Goal: Answer question/provide support: Share knowledge or assist other users

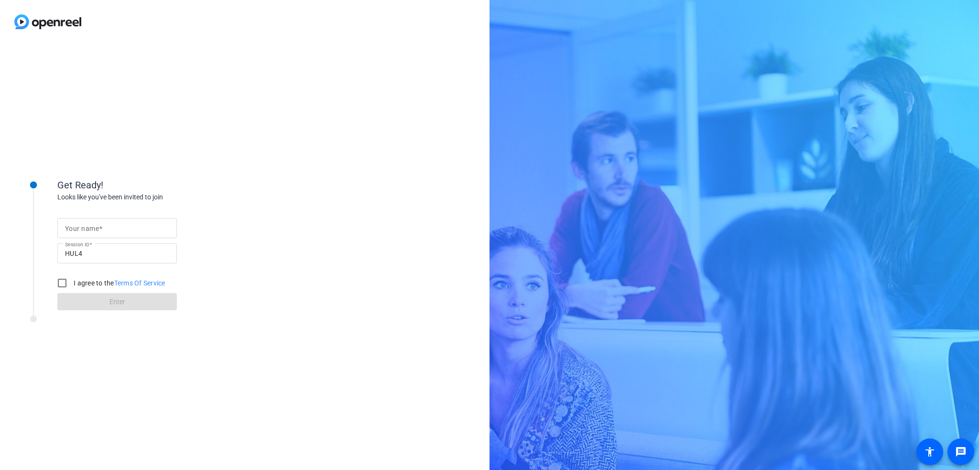
click at [134, 229] on input "Your name" at bounding box center [117, 227] width 104 height 11
type input "ILya Belozerov"
click at [70, 295] on form "Your name ILya Belozerov Session ID HUL4 I agree to the Terms Of Service Enter" at bounding box center [116, 261] width 119 height 97
click at [64, 284] on input "I agree to the Terms Of Service" at bounding box center [62, 282] width 19 height 19
checkbox input "true"
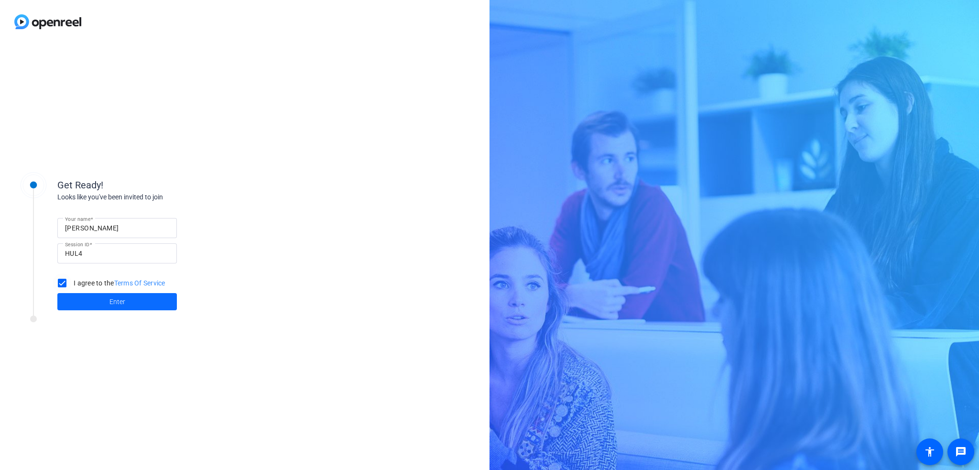
click at [97, 311] on span at bounding box center [116, 301] width 119 height 23
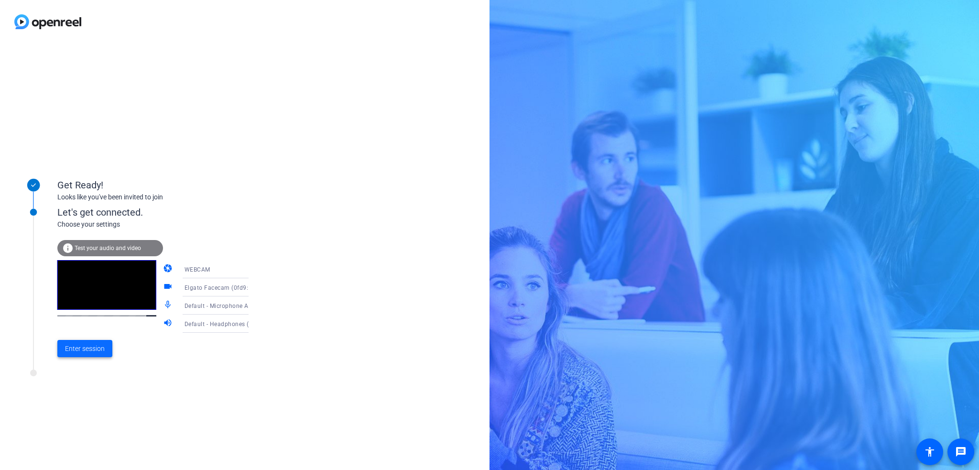
click at [87, 347] on span "Enter session" at bounding box center [85, 349] width 40 height 10
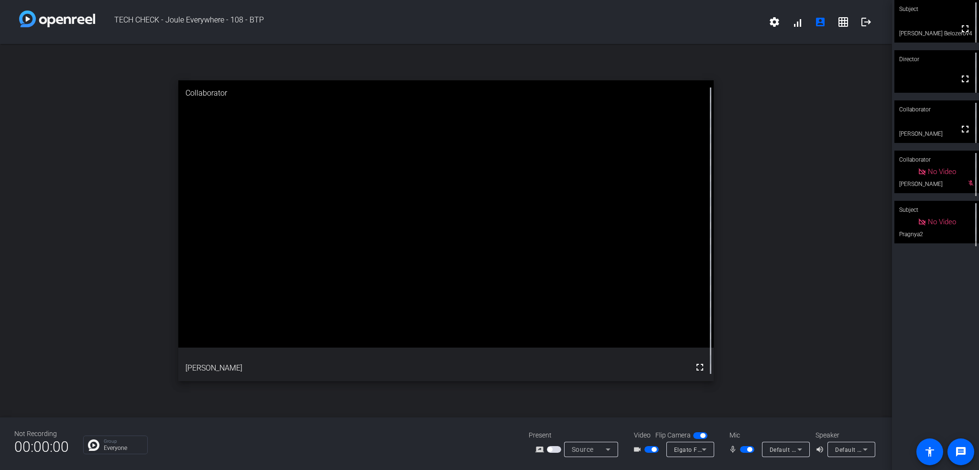
click at [778, 451] on span "Default - Microphone Array (2- Intel® Smart Sound Technologie für digitale Mikr…" at bounding box center [889, 449] width 240 height 8
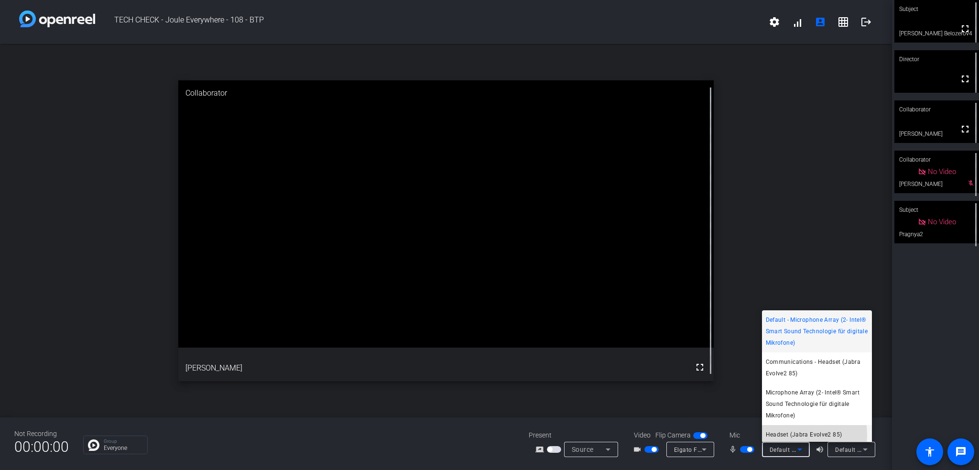
click at [791, 435] on span "Headset (Jabra Evolve2 85)" at bounding box center [804, 434] width 76 height 11
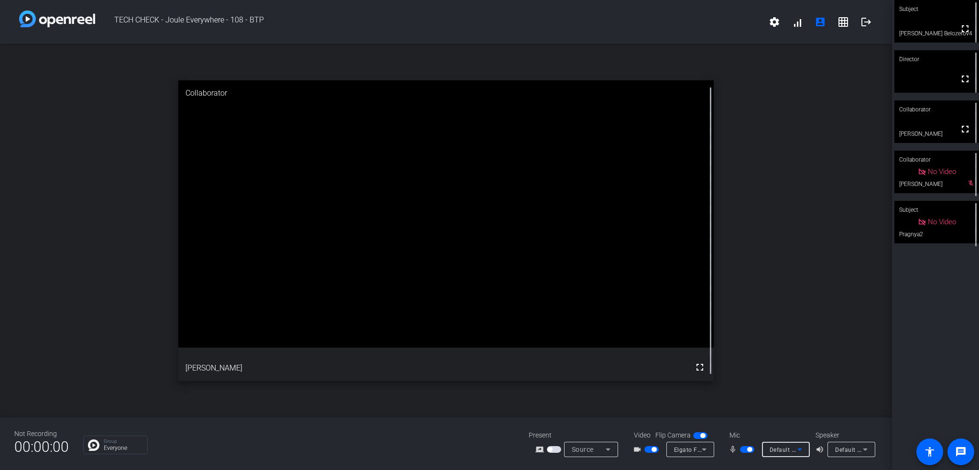
scroll to position [2, 0]
click at [749, 449] on span "button" at bounding box center [749, 449] width 5 height 5
click at [747, 449] on span "button" at bounding box center [747, 449] width 14 height 7
click at [801, 454] on icon at bounding box center [799, 448] width 11 height 11
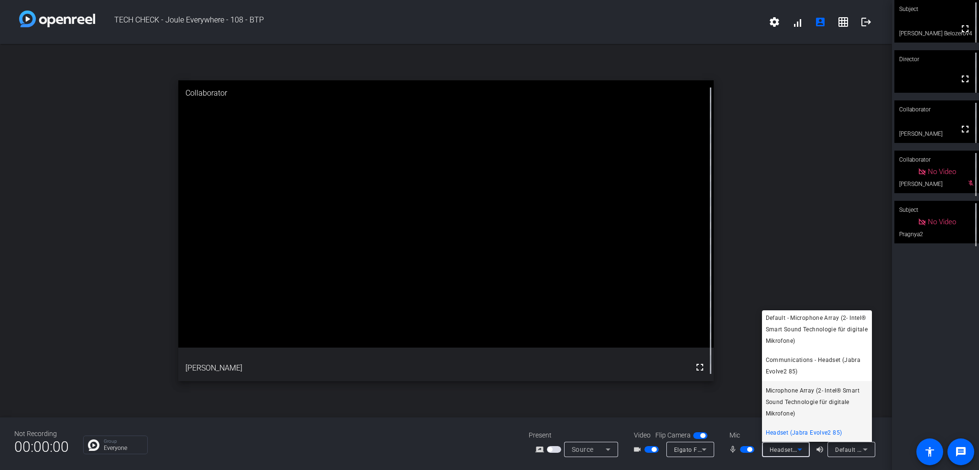
click at [812, 401] on span "Microphone Array (2- Intel® Smart Sound Technologie für digitale Mikrofone)" at bounding box center [817, 402] width 102 height 34
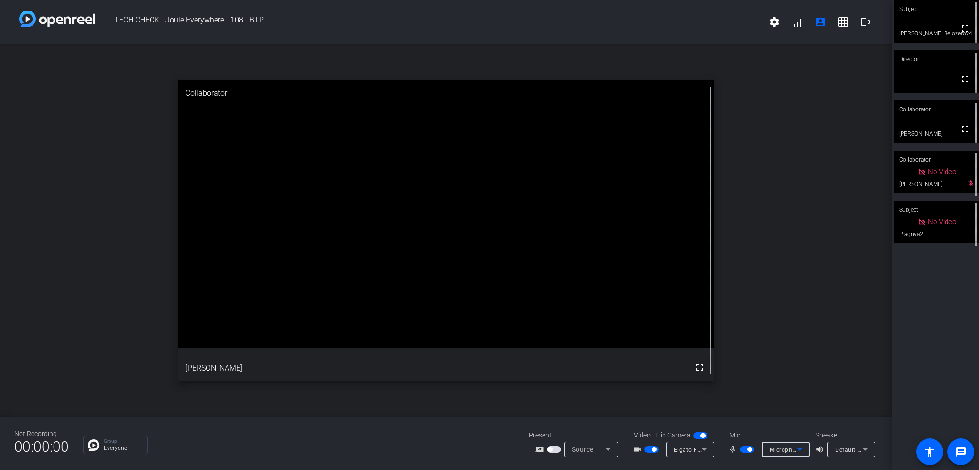
click at [772, 445] on div "Microphone Array (2- Intel® Smart Sound Technologie für digitale Mikrofone)" at bounding box center [783, 449] width 28 height 12
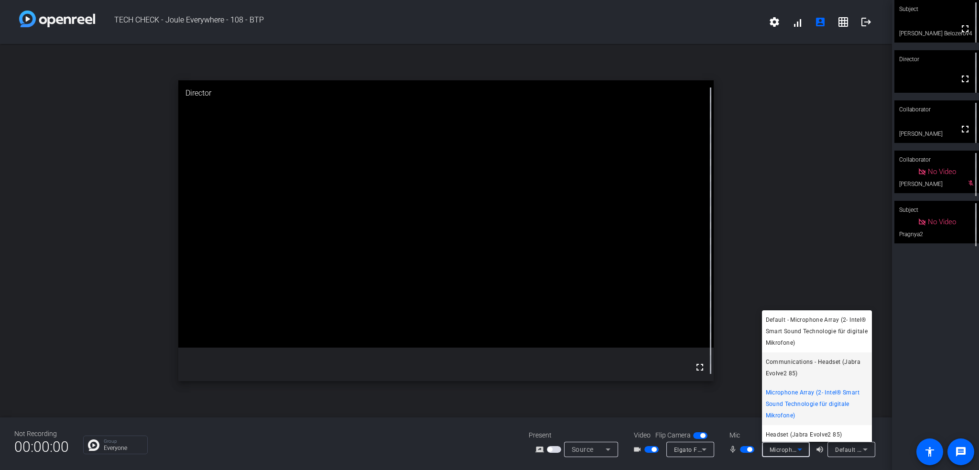
click at [785, 367] on span "Communications - Headset (Jabra Evolve2 85)" at bounding box center [817, 367] width 102 height 23
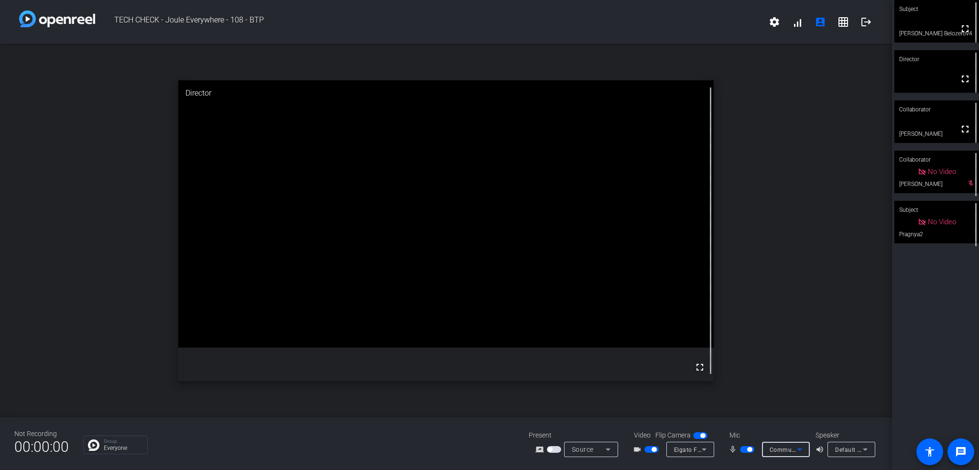
click at [791, 447] on span "Communications - Headset (Jabra Evolve2 85)" at bounding box center [834, 449] width 131 height 8
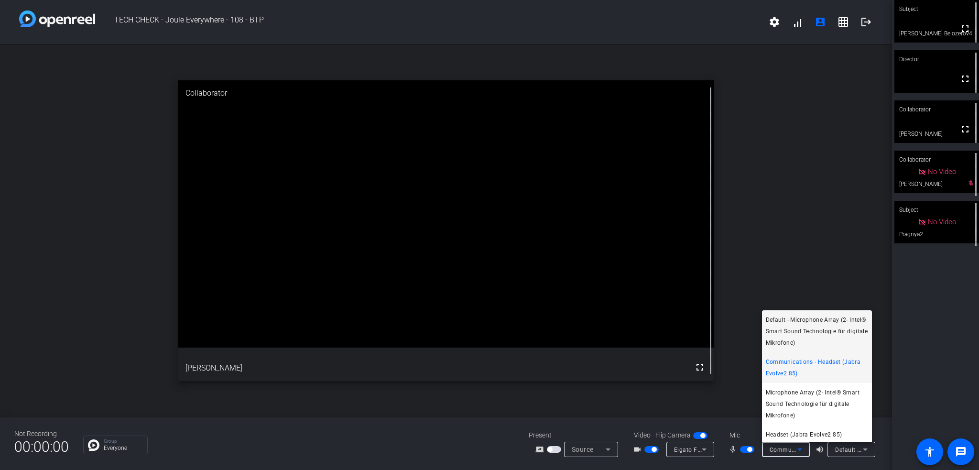
click at [789, 337] on span "Default - Microphone Array (2- Intel® Smart Sound Technologie für digitale Mikr…" at bounding box center [817, 331] width 102 height 34
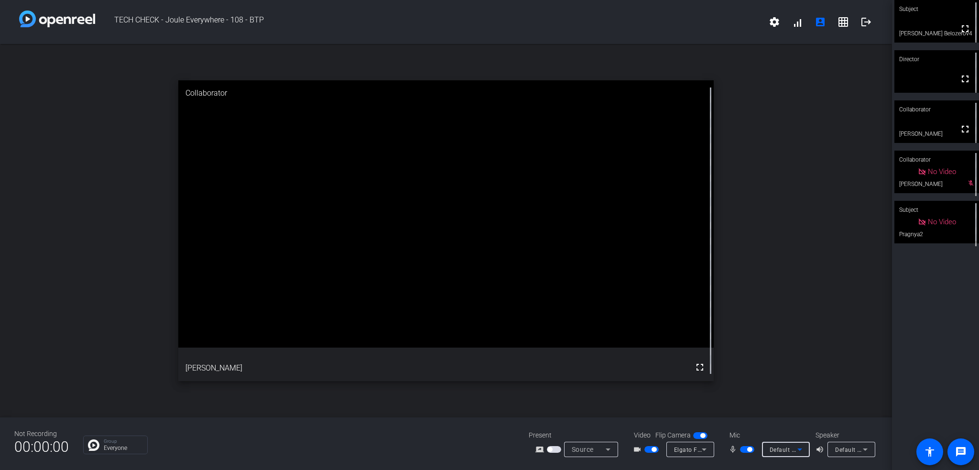
click at [796, 448] on icon at bounding box center [799, 448] width 11 height 11
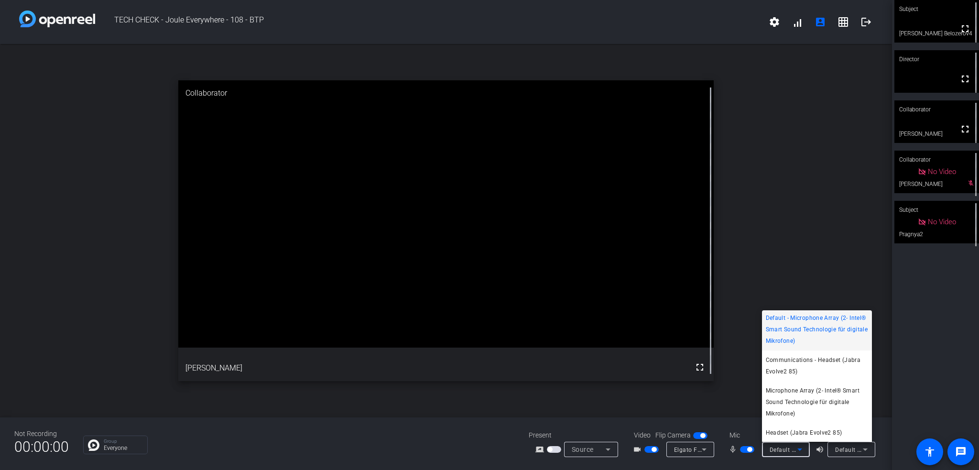
click at [932, 422] on div at bounding box center [489, 235] width 979 height 470
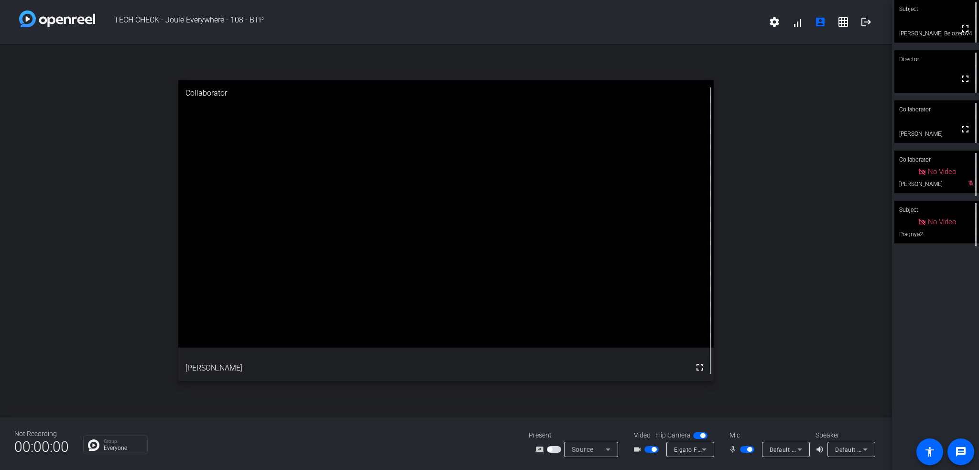
click at [792, 451] on span "Default - Microphone Array (2- Intel® Smart Sound Technologie für digitale Mikr…" at bounding box center [889, 449] width 240 height 8
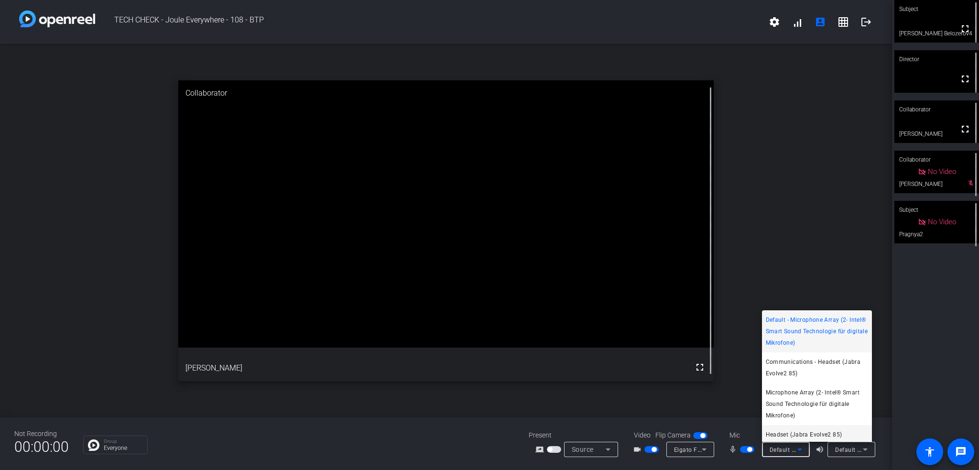
click at [792, 433] on span "Headset (Jabra Evolve2 85)" at bounding box center [804, 434] width 76 height 11
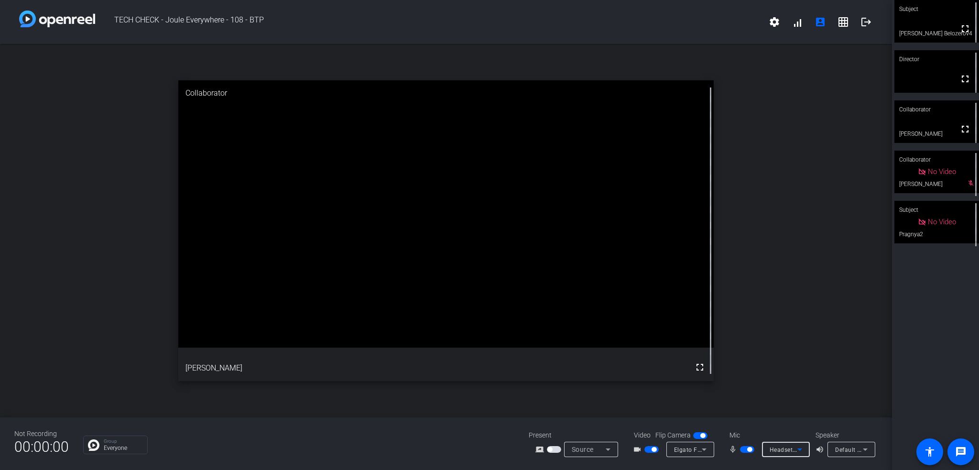
scroll to position [0, 0]
click at [778, 444] on div "Headset (Jabra Evolve2 85)" at bounding box center [783, 449] width 28 height 12
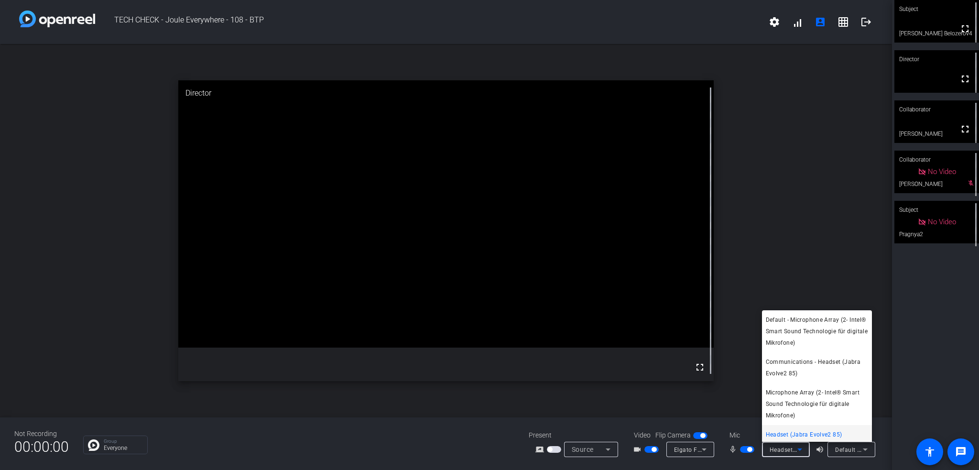
scroll to position [2, 0]
click at [745, 465] on div at bounding box center [489, 235] width 979 height 470
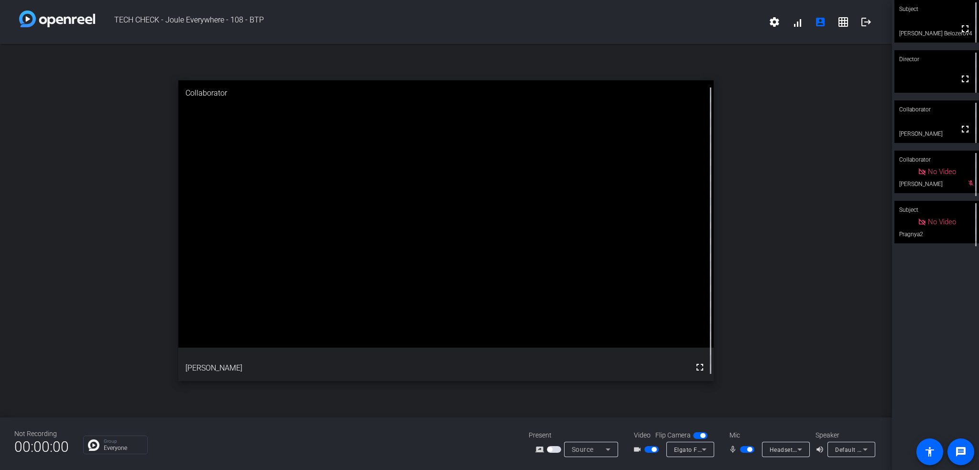
click at [868, 452] on icon at bounding box center [864, 448] width 11 height 11
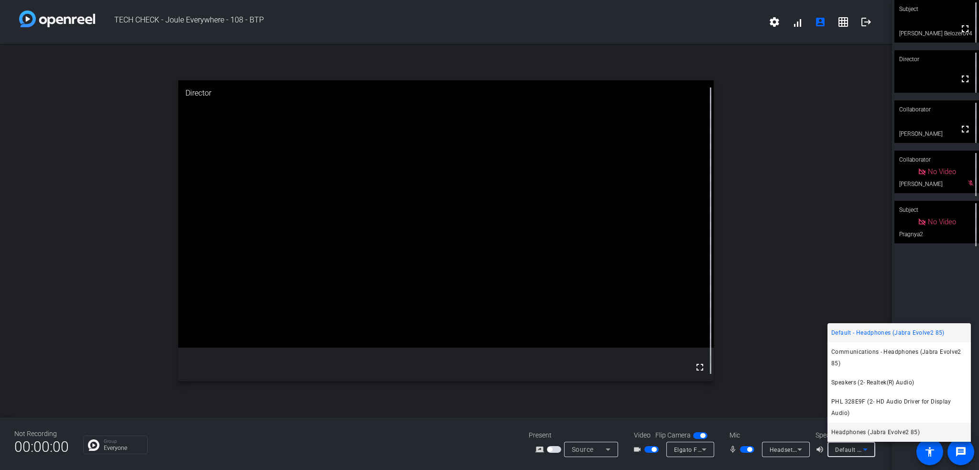
click at [867, 432] on span "Headphones (Jabra Evolve2 85)" at bounding box center [875, 431] width 88 height 11
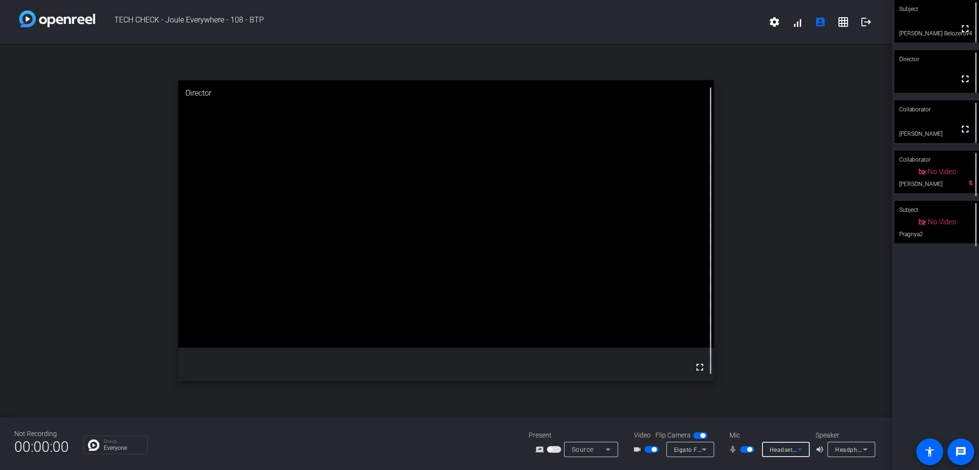
click at [791, 451] on span "Headset (Jabra Evolve2 85)" at bounding box center [808, 449] width 78 height 8
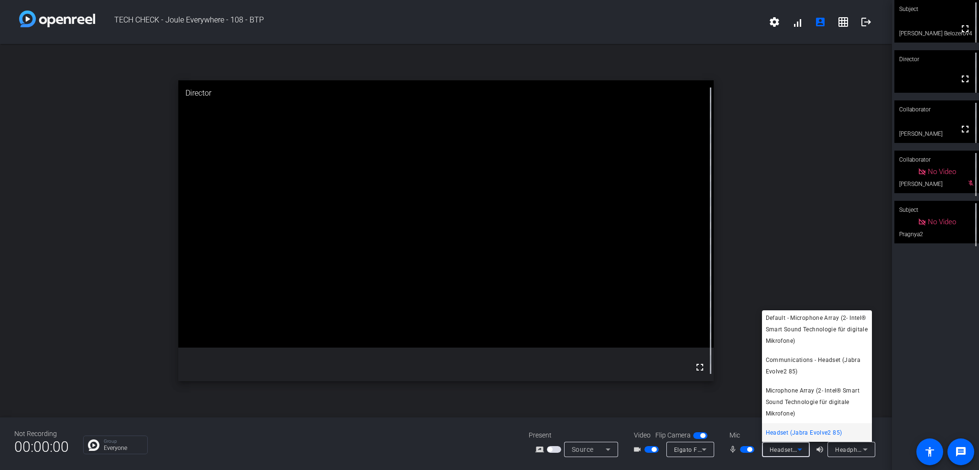
click at [780, 469] on div at bounding box center [489, 235] width 979 height 470
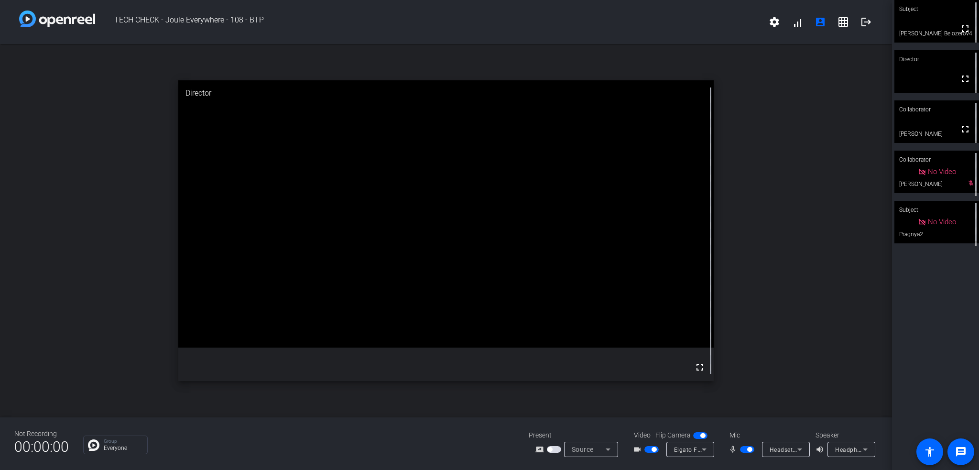
click at [786, 453] on span "Headset (Jabra Evolve2 85)" at bounding box center [808, 449] width 78 height 8
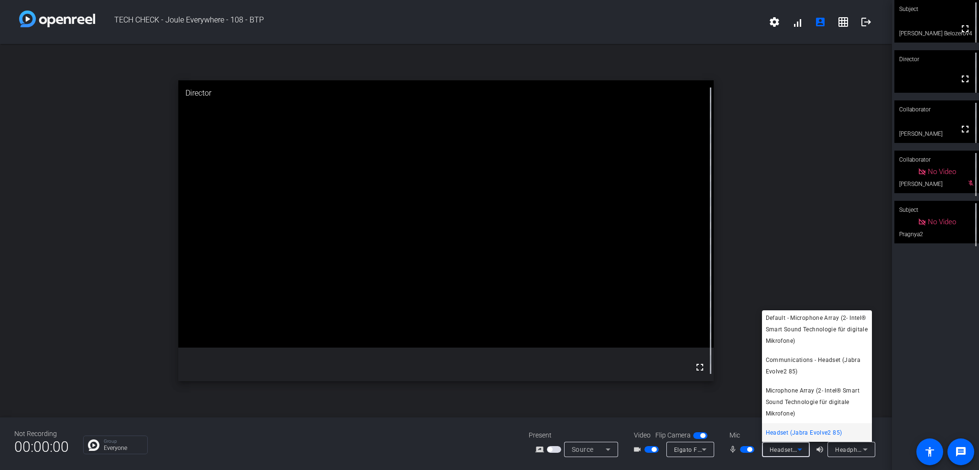
click at [727, 463] on div at bounding box center [489, 235] width 979 height 470
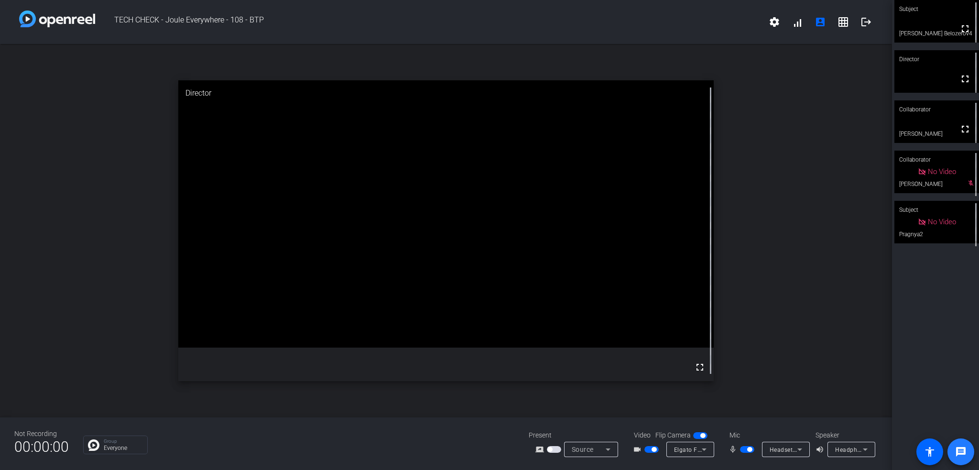
click at [960, 449] on mat-icon "message" at bounding box center [960, 451] width 11 height 11
click at [117, 440] on p "Group" at bounding box center [123, 441] width 39 height 5
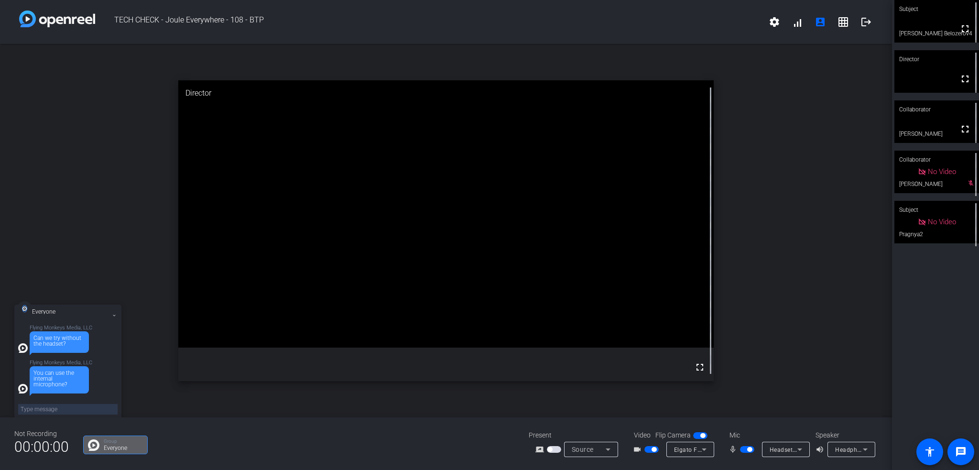
click at [63, 410] on textarea at bounding box center [67, 409] width 99 height 11
type textarea "i see"
click at [777, 449] on span "Headset (Jabra Evolve2 85)" at bounding box center [808, 449] width 78 height 8
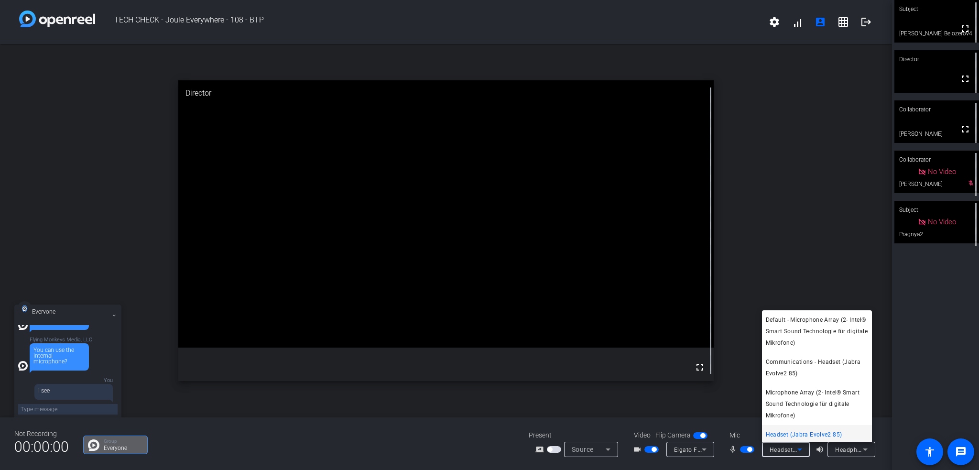
scroll to position [2, 0]
click at [786, 337] on span "Default - Microphone Array (2- Intel® Smart Sound Technologie für digitale Mikr…" at bounding box center [817, 329] width 102 height 34
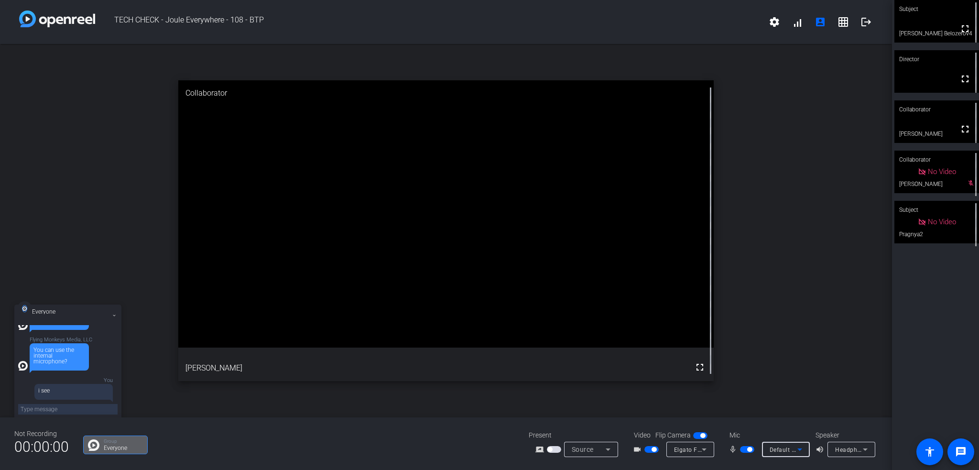
click at [788, 449] on span "Default - Microphone Array (2- Intel® Smart Sound Technologie für digitale Mikr…" at bounding box center [889, 449] width 240 height 8
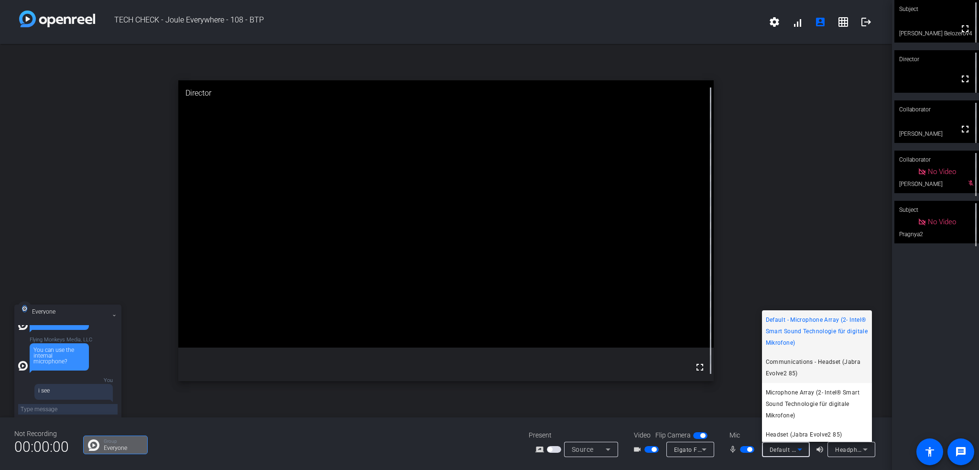
click at [804, 366] on span "Communications - Headset (Jabra Evolve2 85)" at bounding box center [817, 367] width 102 height 23
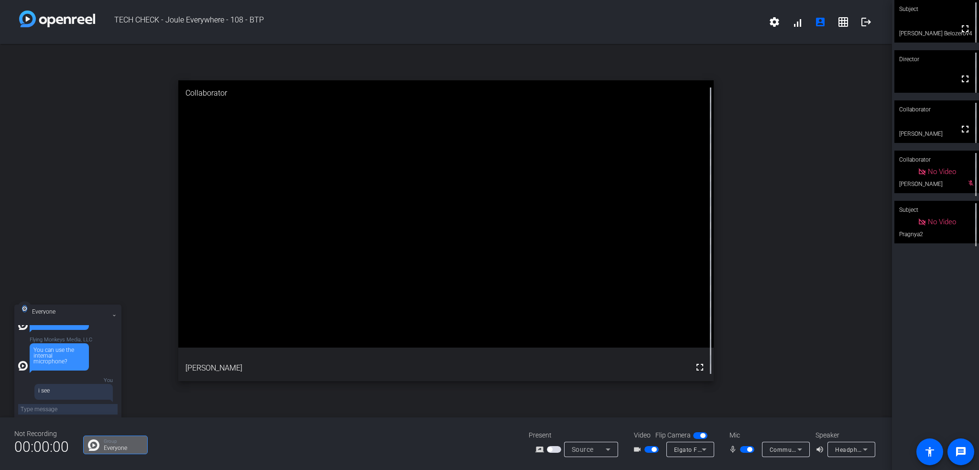
click at [799, 439] on div "Mic" at bounding box center [768, 435] width 96 height 10
click at [794, 448] on icon at bounding box center [799, 448] width 11 height 11
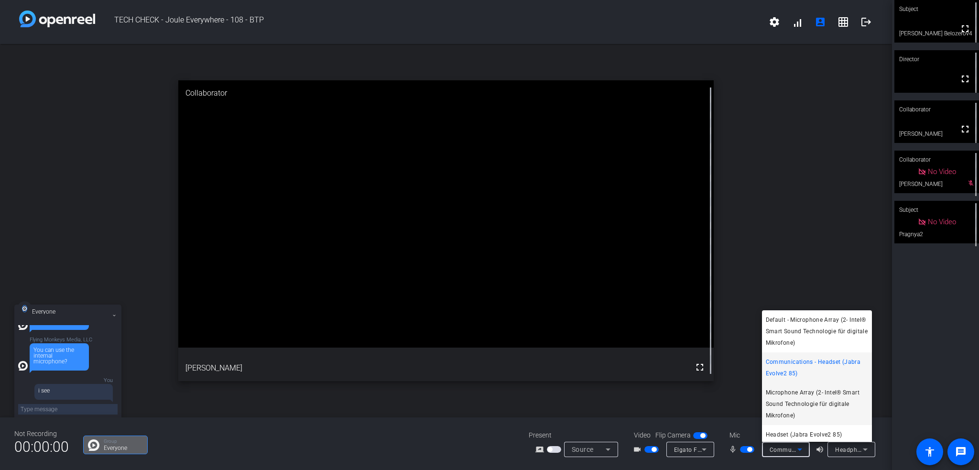
click at [793, 403] on span "Microphone Array (2- Intel® Smart Sound Technologie für digitale Mikrofone)" at bounding box center [817, 404] width 102 height 34
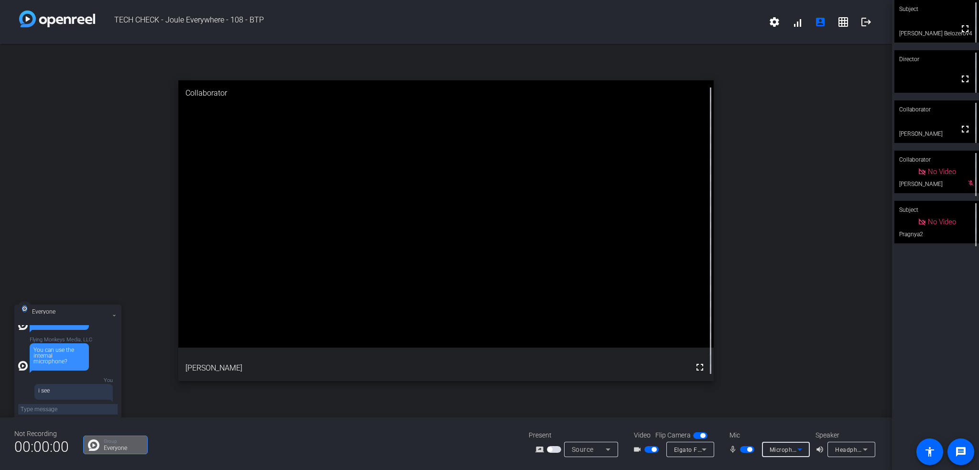
scroll to position [64, 0]
click at [65, 412] on textarea at bounding box center [67, 409] width 99 height 11
type textarea "I tried but it doesnt worlk"
type textarea "Should I try to reboot?"
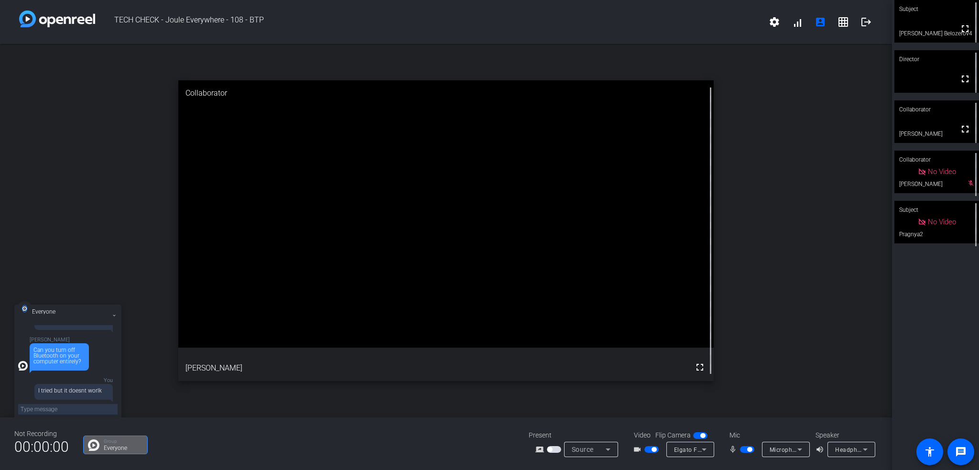
scroll to position [122, 0]
click at [78, 408] on textarea at bounding box center [67, 409] width 99 height 11
click at [65, 405] on textarea at bounding box center [67, 409] width 99 height 11
type textarea "it's off now"
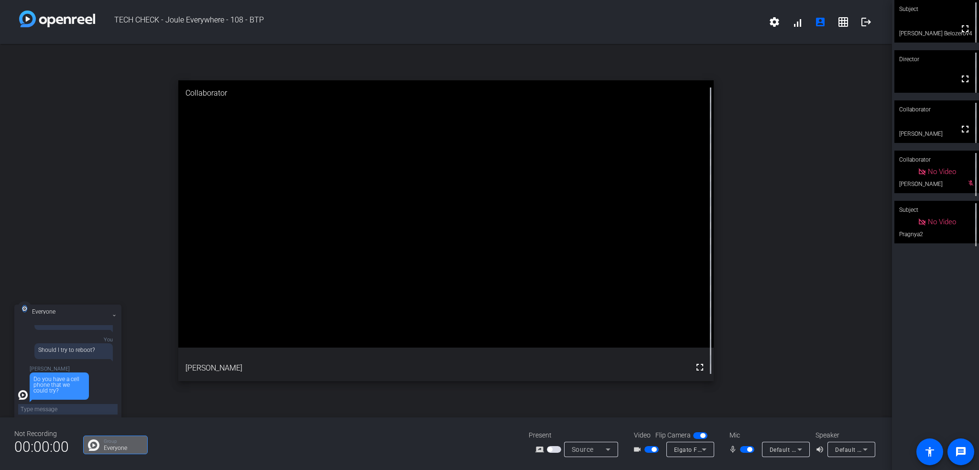
scroll to position [192, 0]
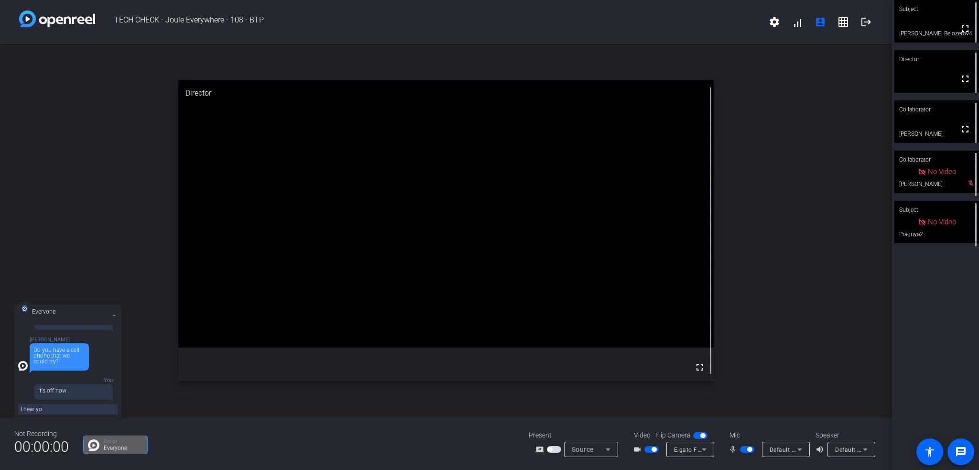
type textarea "I hear you"
type textarea "b"
type textarea "I could hear you before as well in headphones"
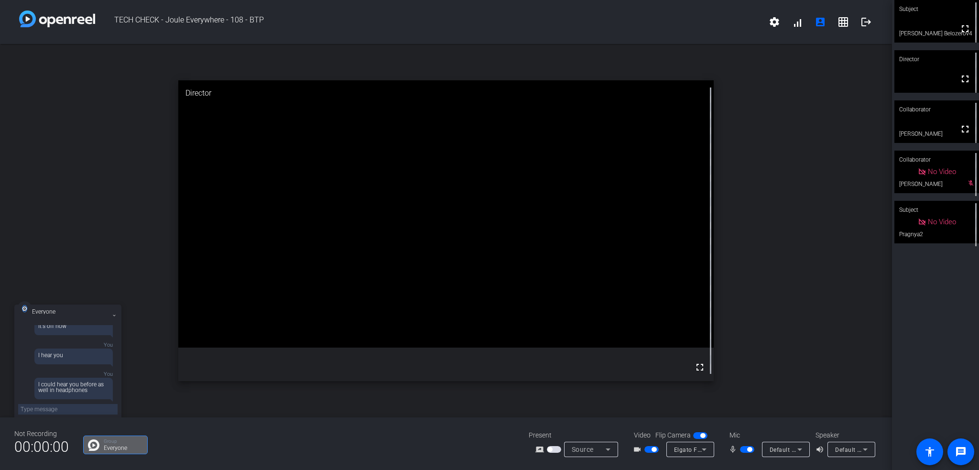
click at [782, 452] on span "Default - Microphone Array (2- Intel® Smart Sound Technologie für digitale Mikr…" at bounding box center [889, 449] width 240 height 8
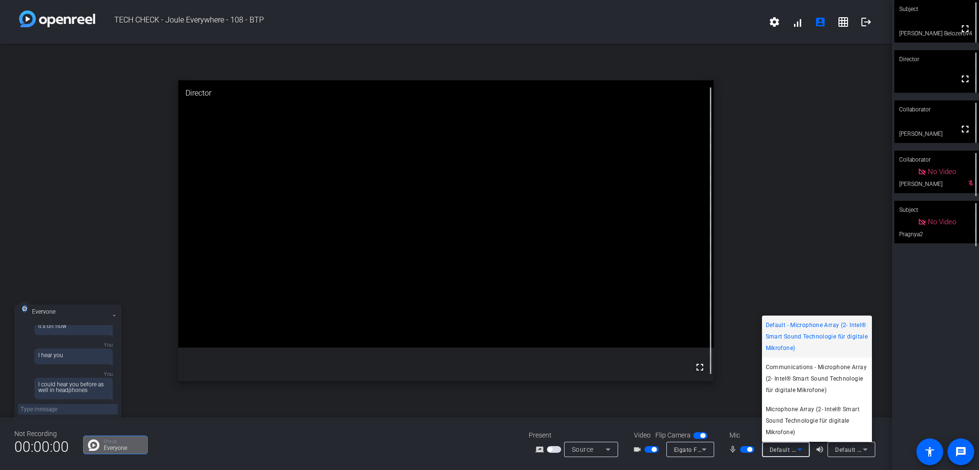
click at [812, 464] on div at bounding box center [489, 235] width 979 height 470
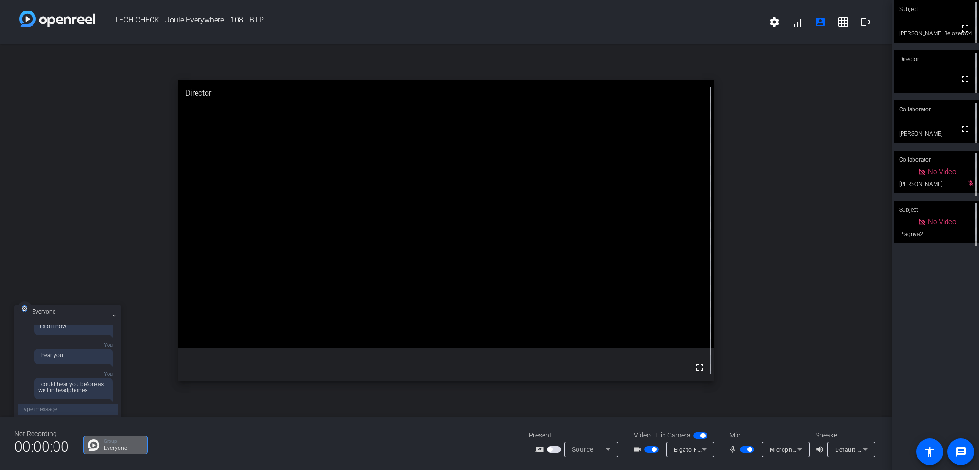
click at [74, 406] on textarea at bounding box center [67, 409] width 99 height 11
click at [793, 447] on span "Microphone Array (2- Intel® Smart Sound Technologie für digitale Mikrofone)" at bounding box center [876, 449] width 215 height 8
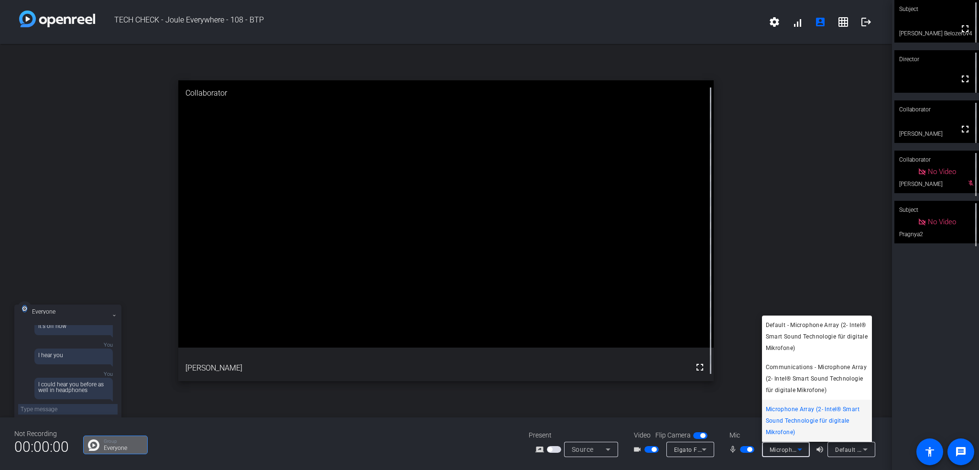
click at [750, 462] on div at bounding box center [489, 235] width 979 height 470
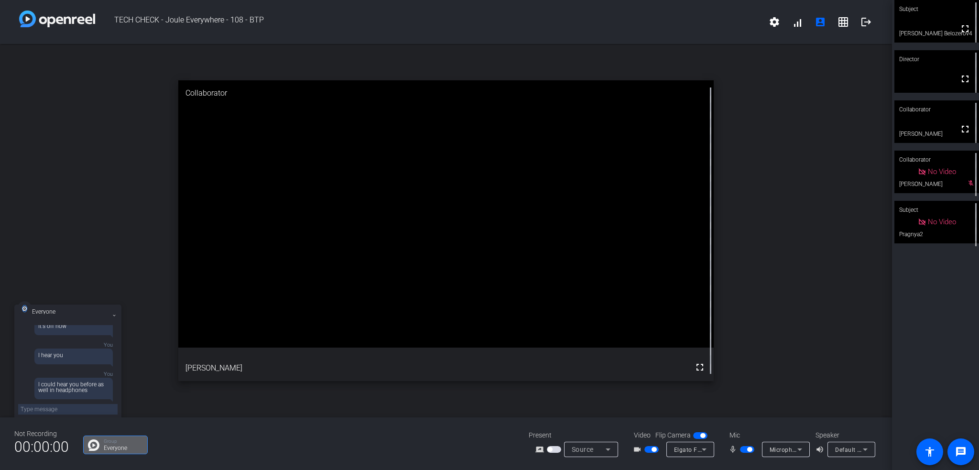
click at [65, 409] on textarea at bounding box center [67, 409] width 99 height 11
click at [833, 447] on div "Default - PHL 328E9F (2- HD Audio Driver for Display Audio)" at bounding box center [851, 449] width 48 height 15
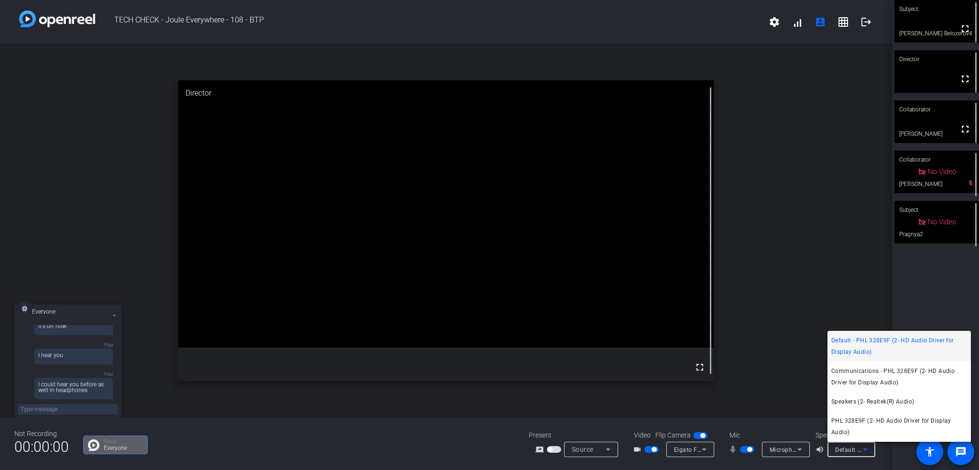
click at [67, 405] on div at bounding box center [489, 235] width 979 height 470
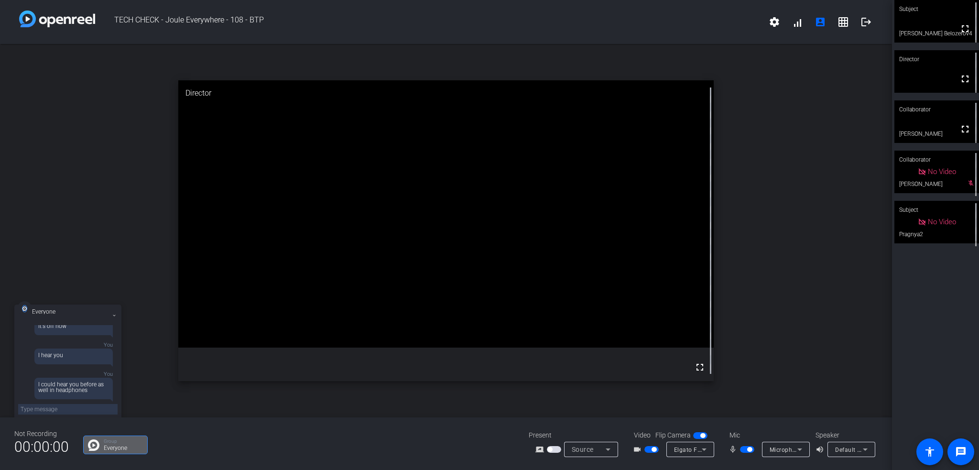
click at [65, 407] on textarea at bounding box center [67, 409] width 99 height 11
type textarea "but now"
click at [43, 409] on textarea at bounding box center [67, 409] width 99 height 11
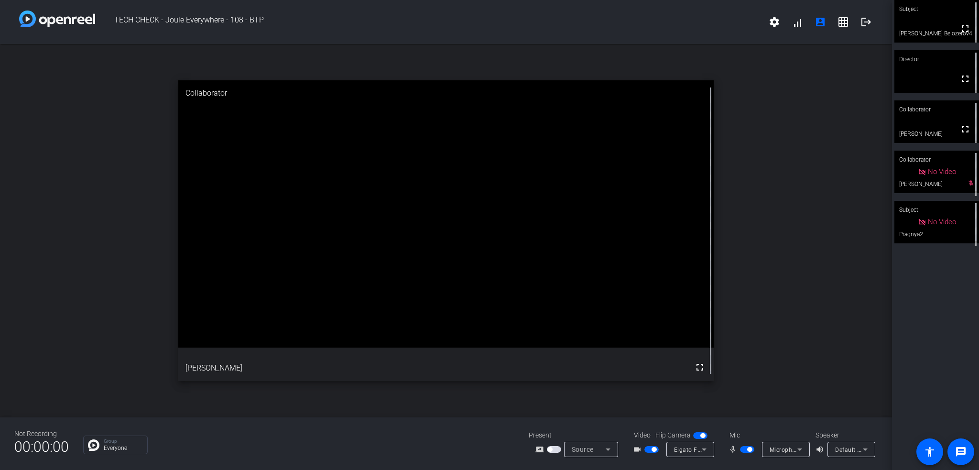
click at [792, 436] on div "Mic" at bounding box center [768, 435] width 96 height 10
click at [792, 446] on span "Microphone Array (2- Intel® Smart Sound Technologie für digitale Mikrofone)" at bounding box center [876, 449] width 215 height 8
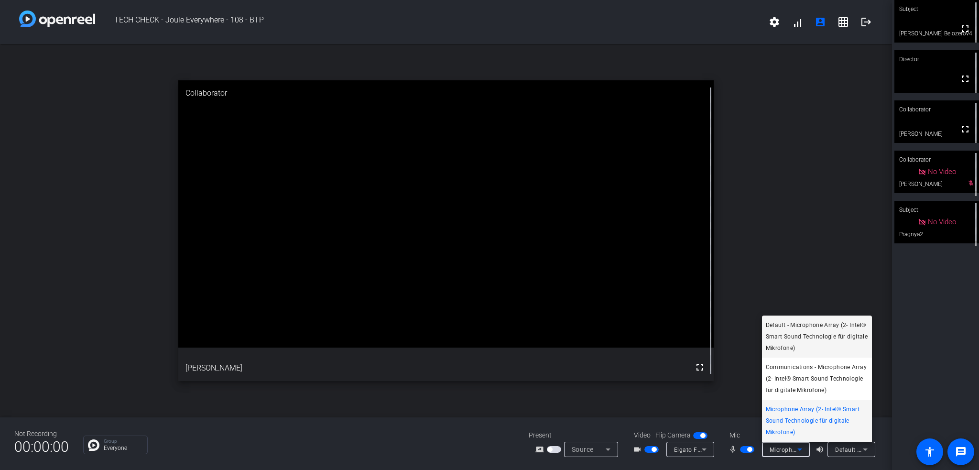
click at [830, 326] on span "Default - Microphone Array (2- Intel® Smart Sound Technologie für digitale Mikr…" at bounding box center [817, 336] width 102 height 34
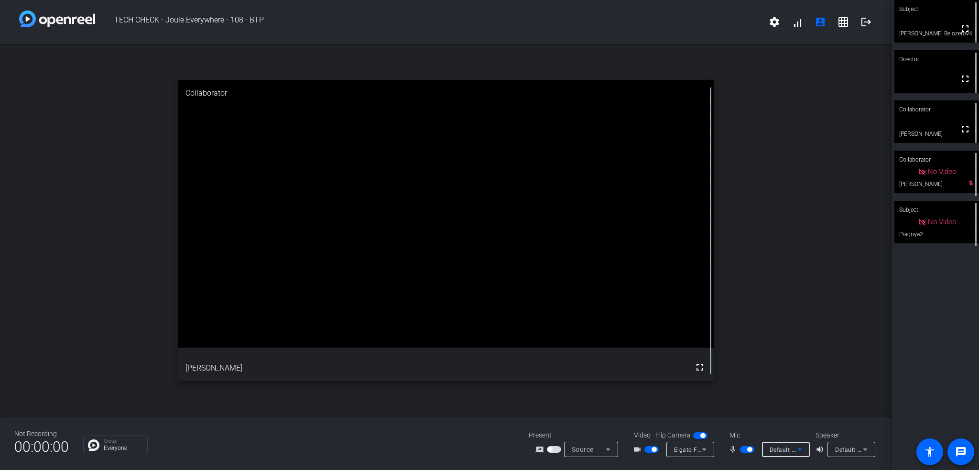
click at [792, 444] on div "Default - Microphone Array (2- Intel® Smart Sound Technologie für digitale Mikr…" at bounding box center [783, 449] width 28 height 12
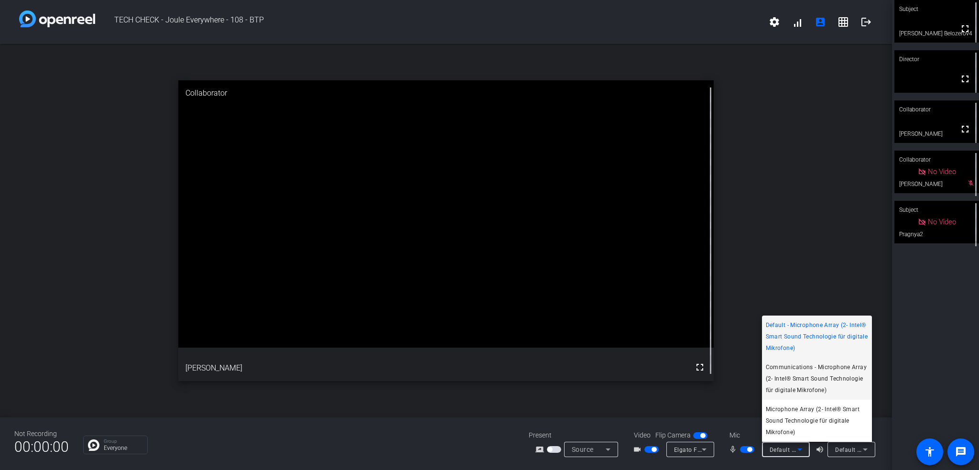
click at [794, 378] on span "Communications - Microphone Array (2- Intel® Smart Sound Technologie für digita…" at bounding box center [817, 378] width 102 height 34
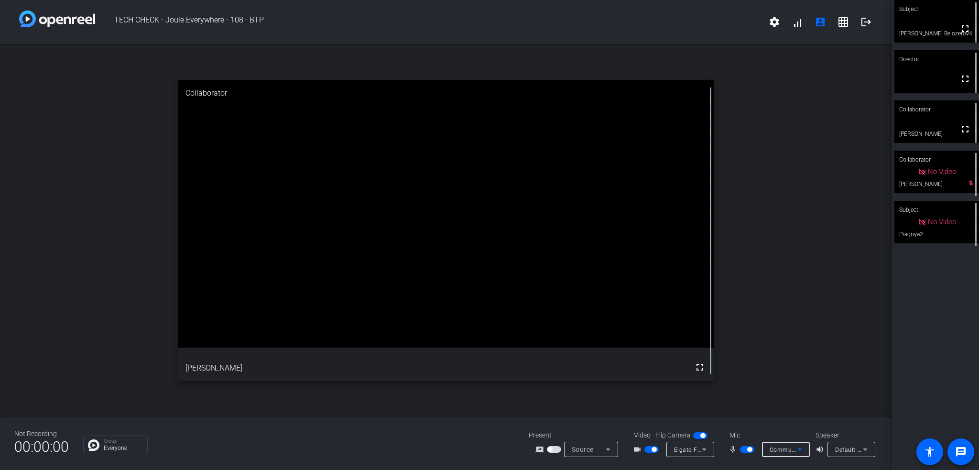
click at [790, 449] on span "Communications - Microphone Array (2- Intel® Smart Sound Technologie für digita…" at bounding box center [903, 449] width 268 height 8
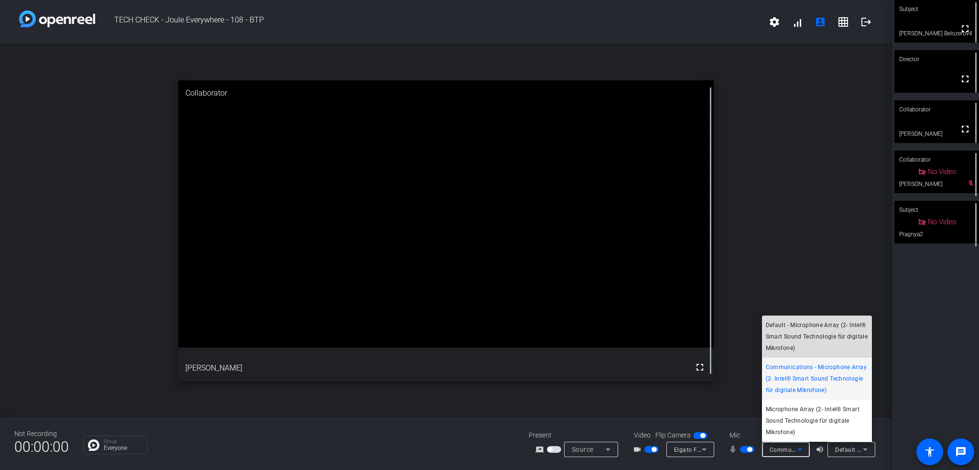
click at [802, 324] on span "Default - Microphone Array (2- Intel® Smart Sound Technologie für digitale Mikr…" at bounding box center [817, 336] width 102 height 34
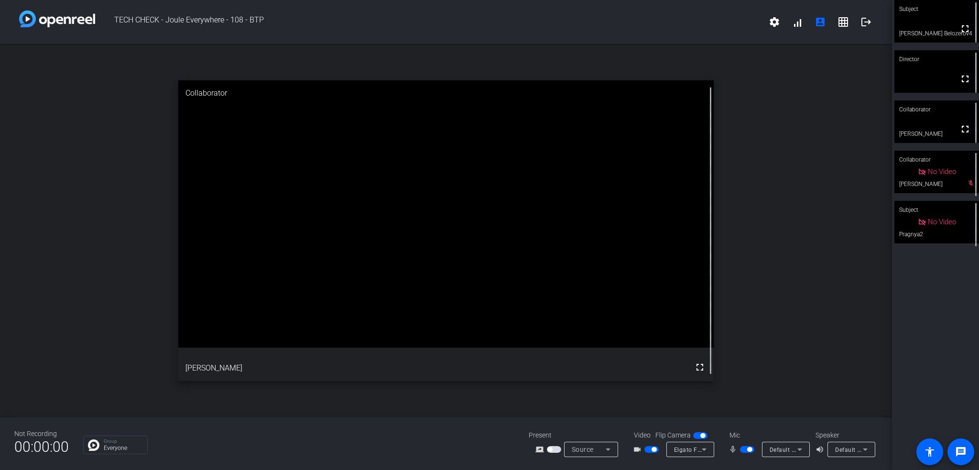
click at [102, 444] on div "Group Everyone" at bounding box center [115, 444] width 65 height 19
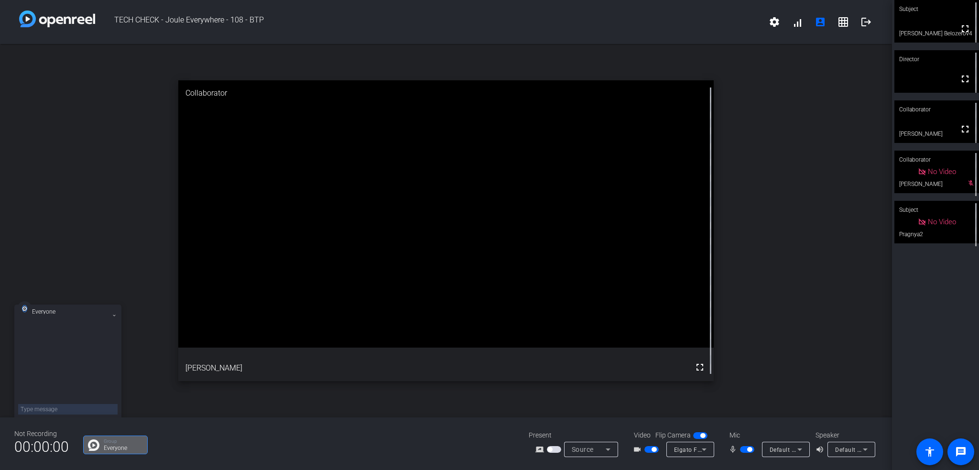
click at [68, 409] on textarea at bounding box center [67, 409] width 99 height 11
type textarea "I can try to reboot. Works normally for windows :)"
click at [773, 455] on div "Default - Microphone Array (2- Intel® Smart Sound Technologie für digitale Mikr…" at bounding box center [785, 449] width 32 height 15
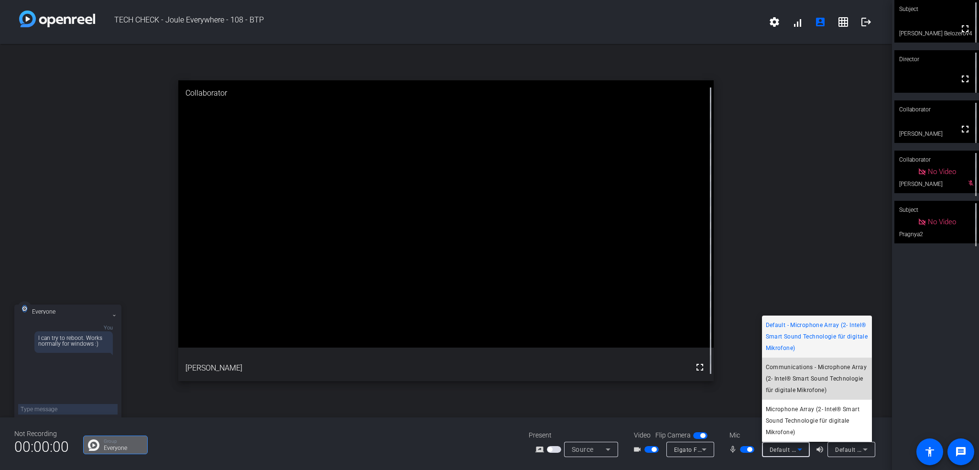
click at [803, 365] on span "Communications - Microphone Array (2- Intel® Smart Sound Technologie für digita…" at bounding box center [817, 378] width 102 height 34
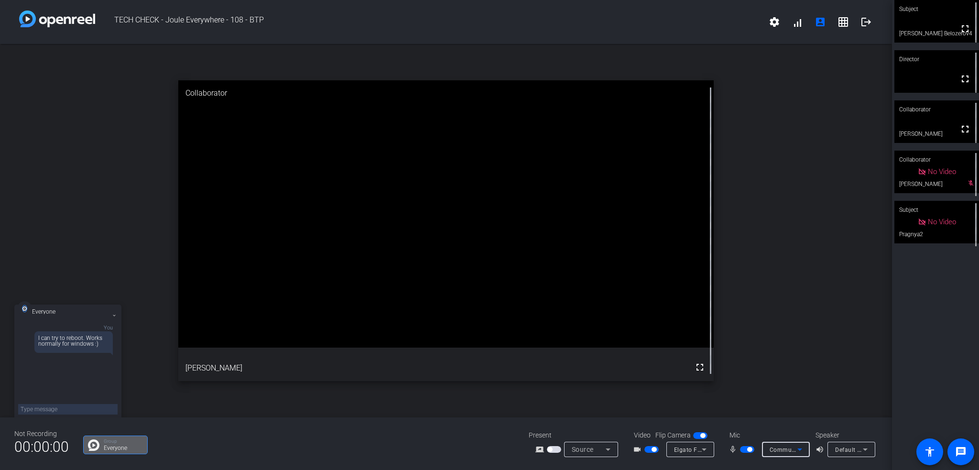
click at [789, 449] on span "Communications - Microphone Array (2- Intel® Smart Sound Technologie für digita…" at bounding box center [903, 449] width 268 height 8
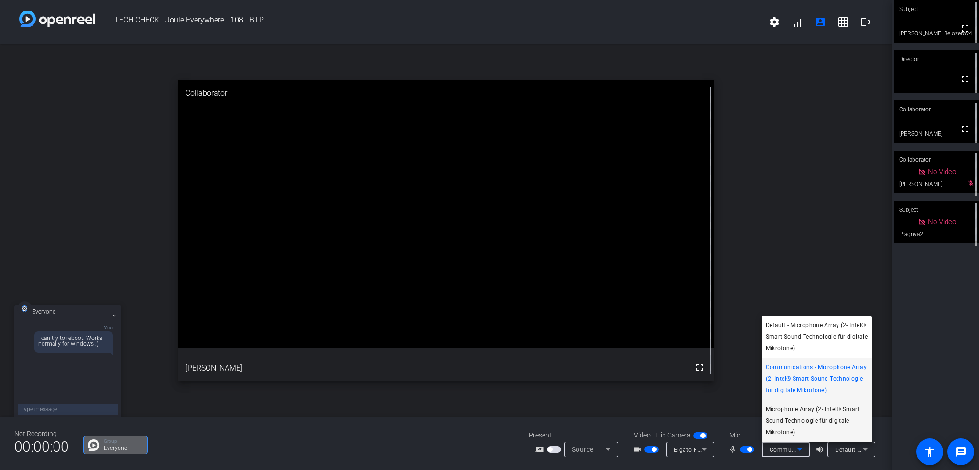
click at [801, 416] on span "Microphone Array (2- Intel® Smart Sound Technologie für digitale Mikrofone)" at bounding box center [817, 420] width 102 height 34
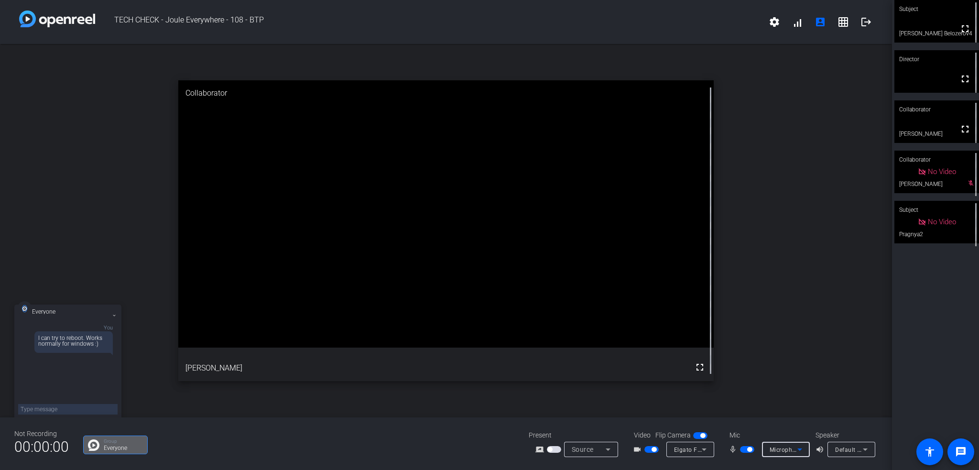
click at [802, 449] on icon at bounding box center [799, 448] width 11 height 11
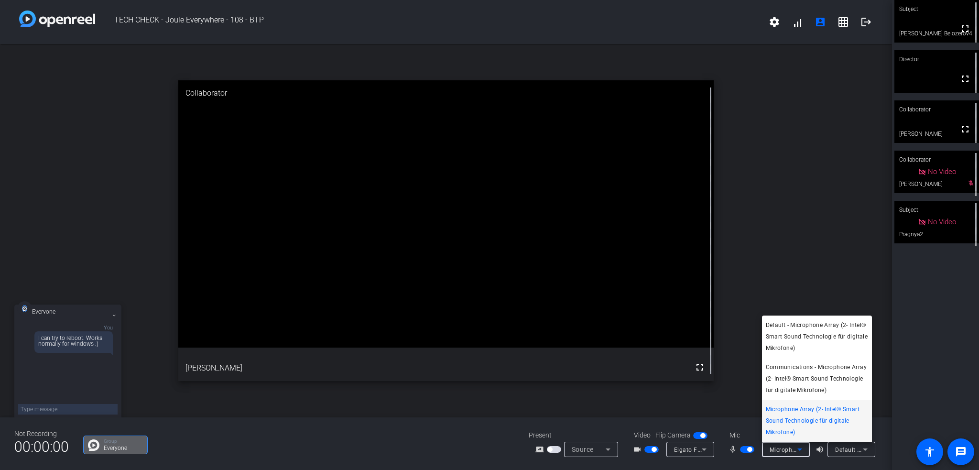
click at [83, 407] on div at bounding box center [489, 235] width 979 height 470
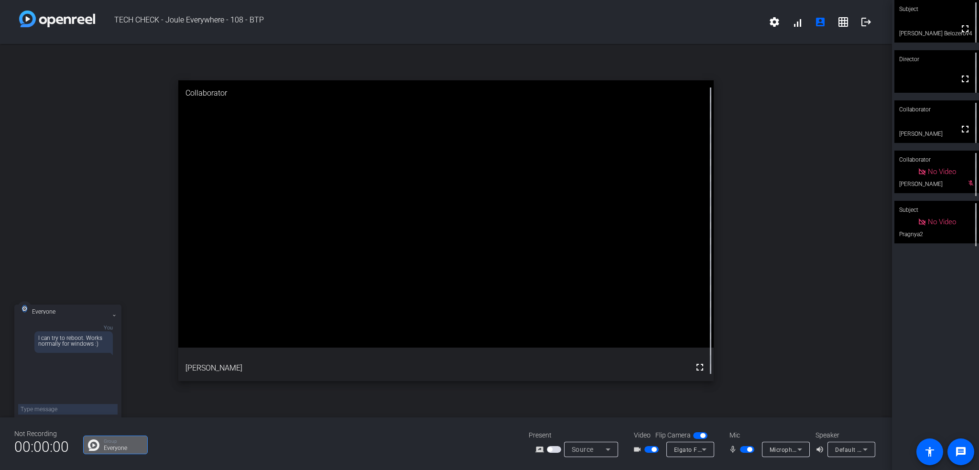
click at [83, 409] on textarea at bounding box center [67, 409] width 99 height 11
type textarea "let me come back again in a minute"
